Goal: Use online tool/utility: Utilize a website feature to perform a specific function

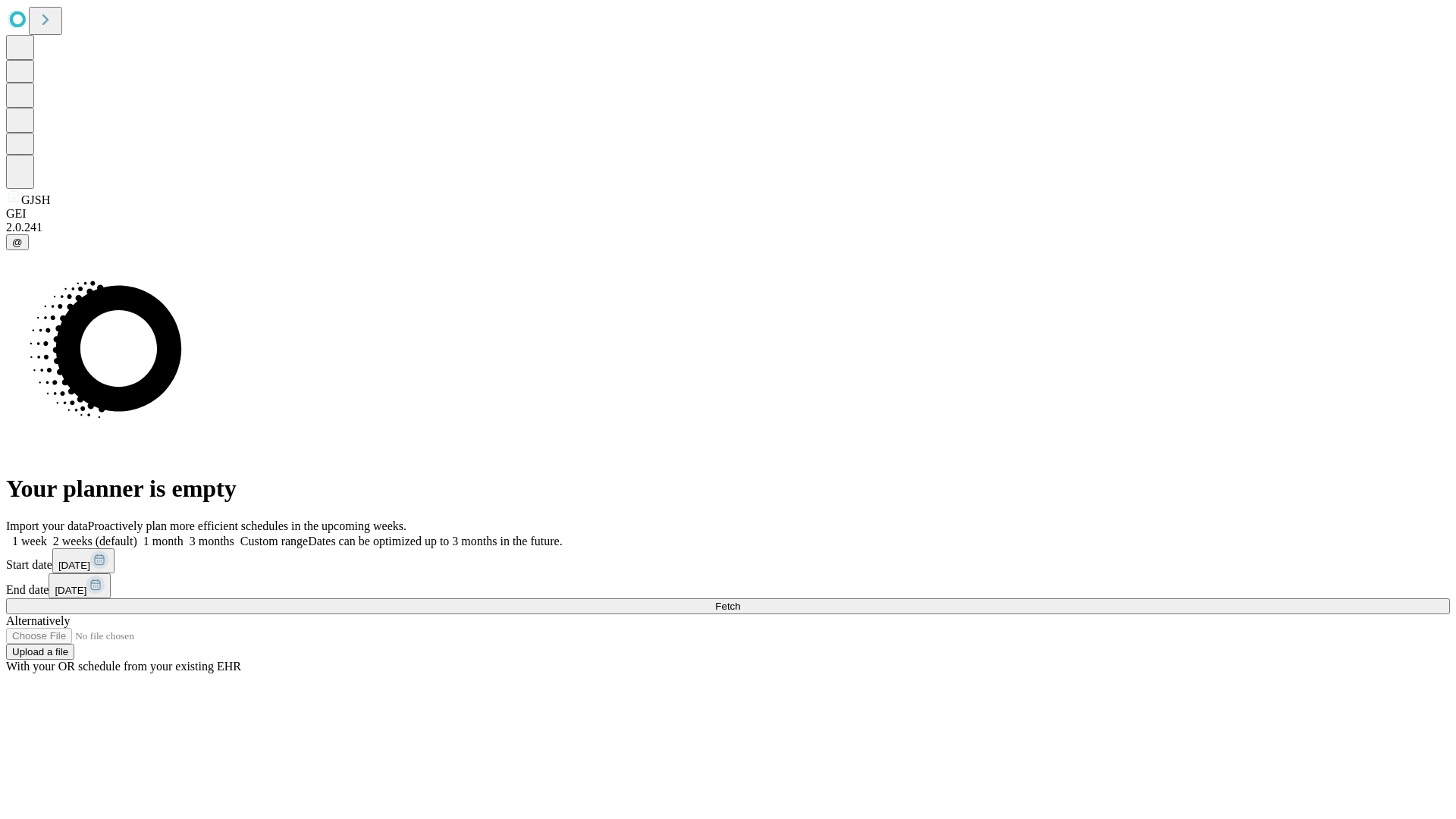
click at [740, 600] on span "Fetch" at bounding box center [728, 606] width 25 height 12
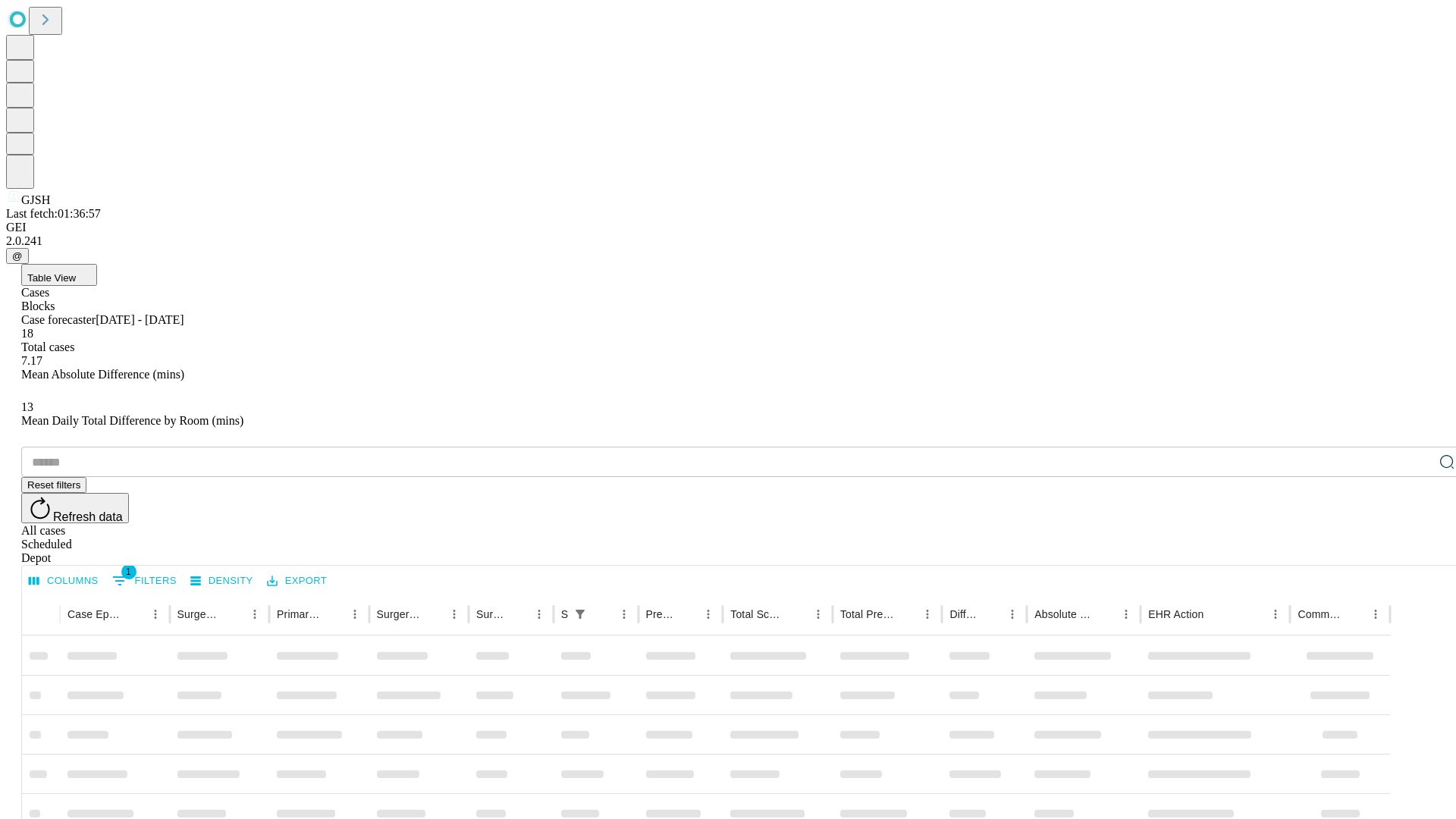
click at [76, 272] on span "Table View" at bounding box center [51, 278] width 49 height 12
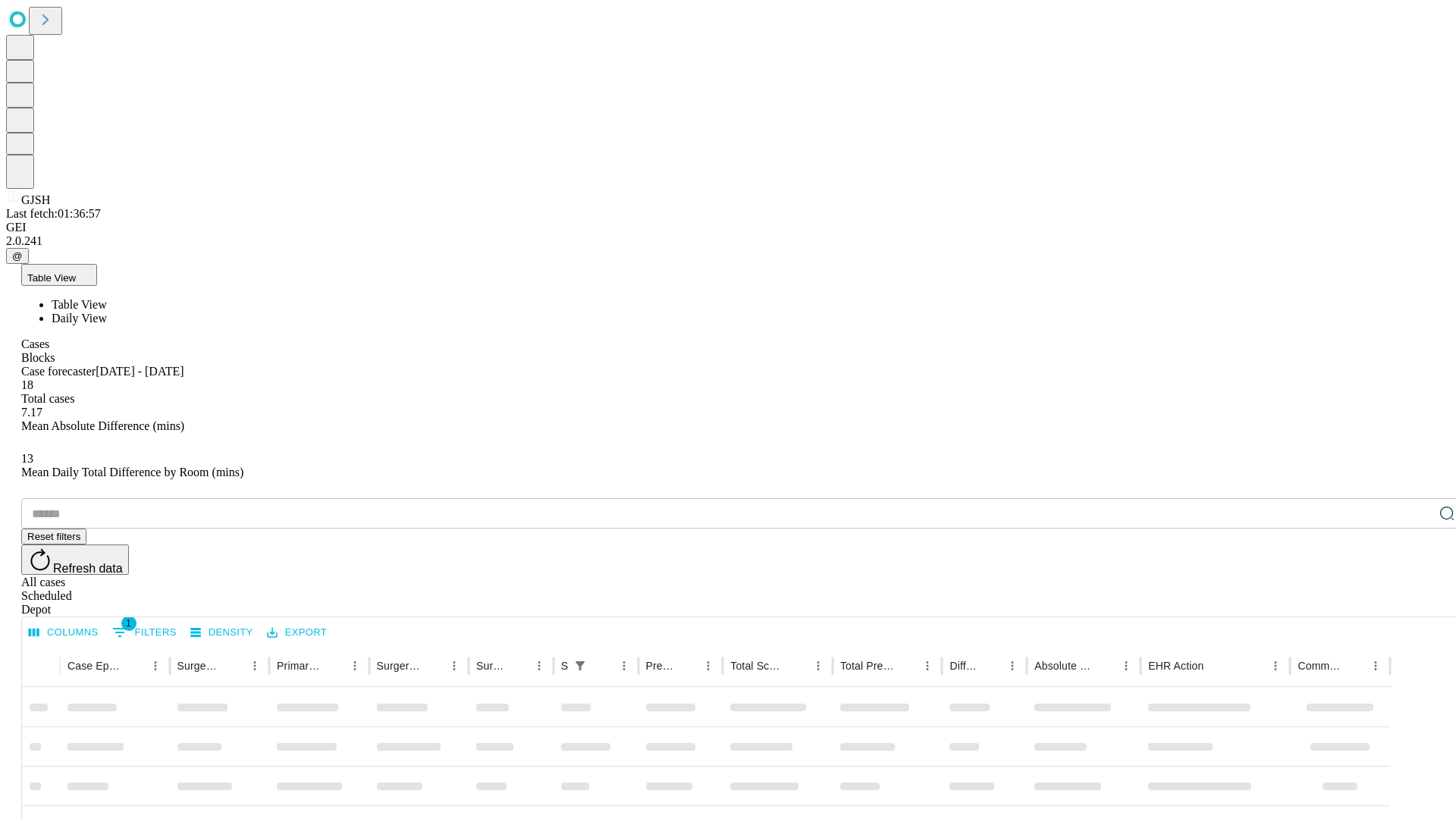
click at [107, 312] on span "Daily View" at bounding box center [79, 318] width 56 height 13
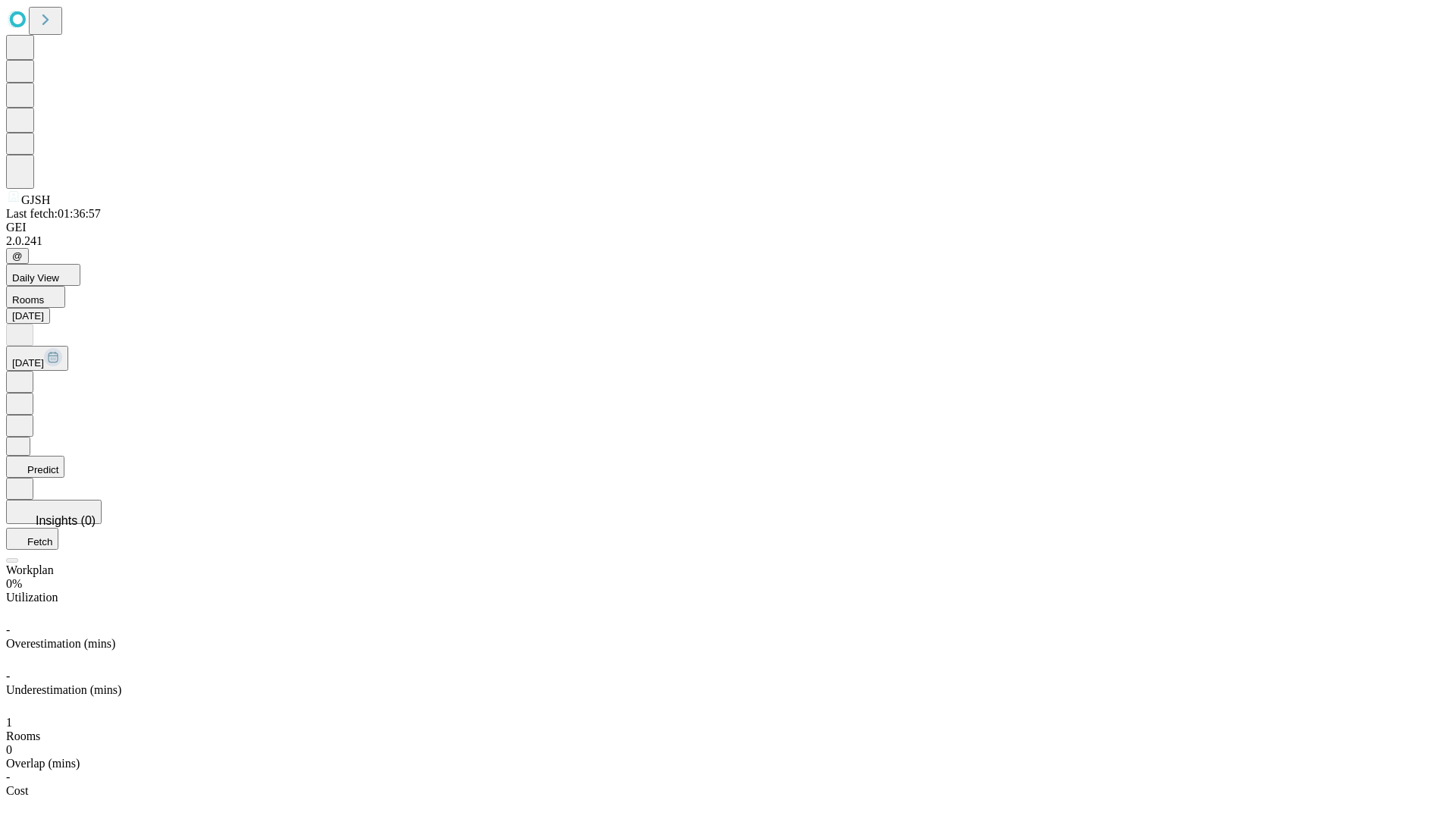
click at [65, 456] on button "Predict" at bounding box center [34, 467] width 58 height 22
